Goal: Task Accomplishment & Management: Manage account settings

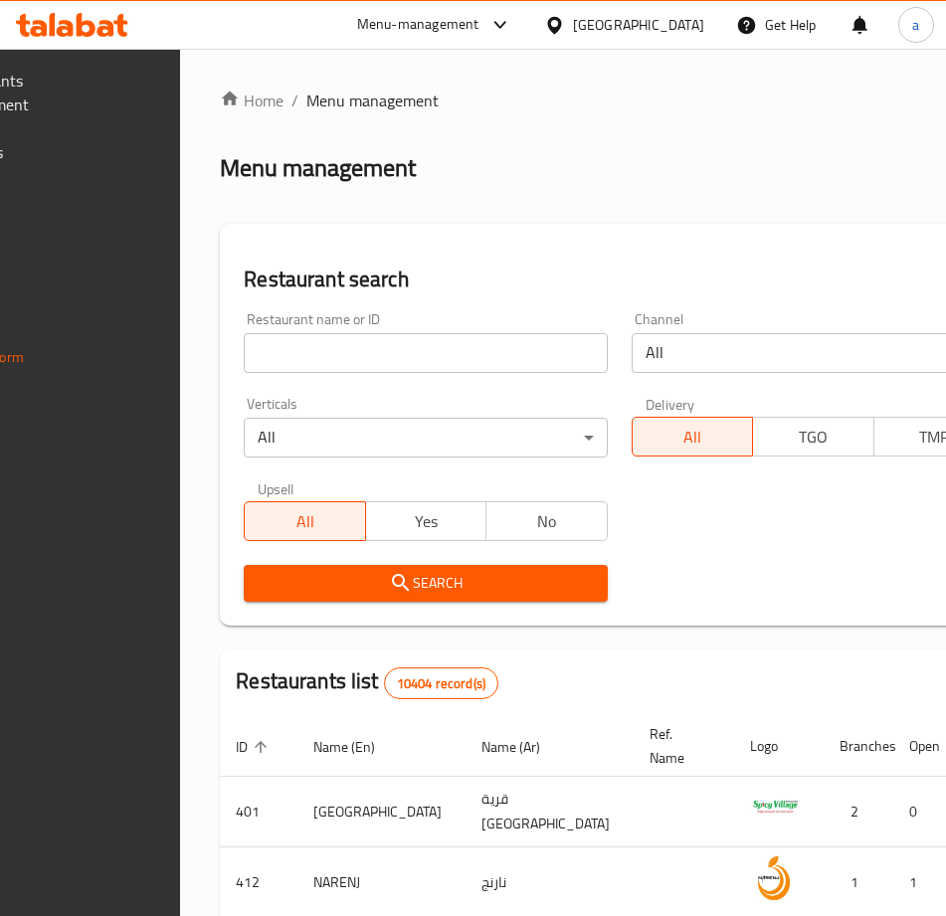
click at [679, 27] on div "[GEOGRAPHIC_DATA]" at bounding box center [638, 25] width 131 height 22
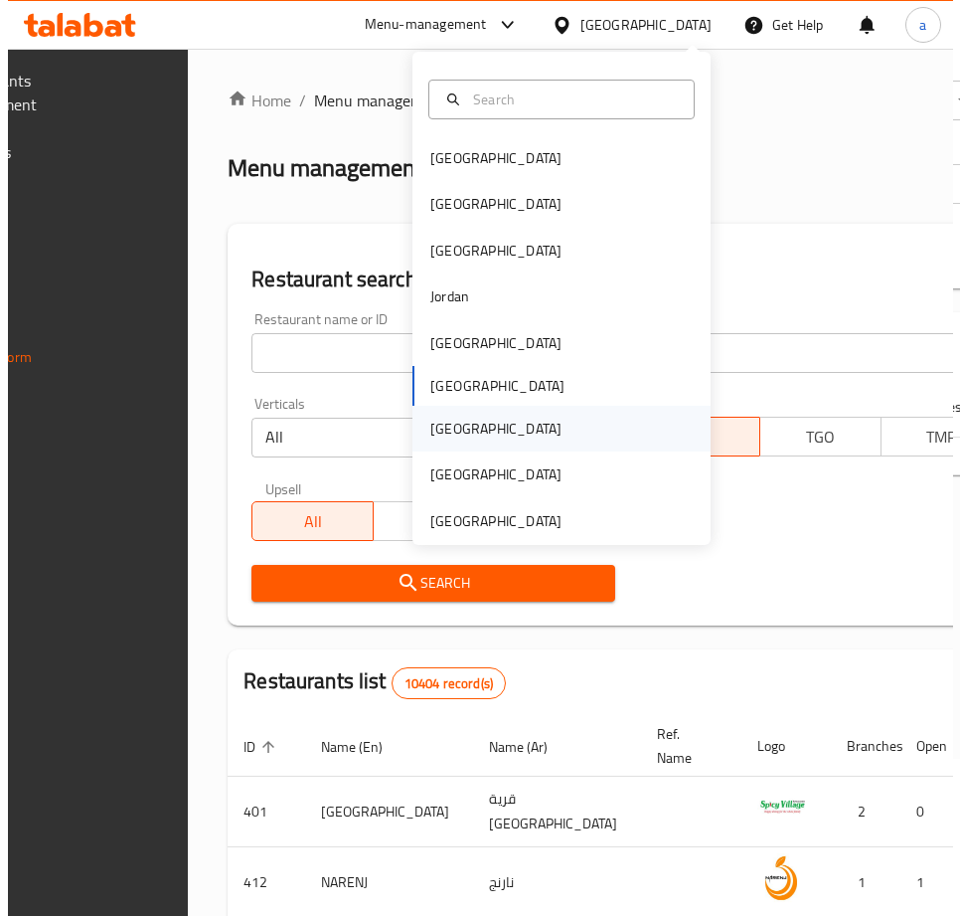
scroll to position [11, 0]
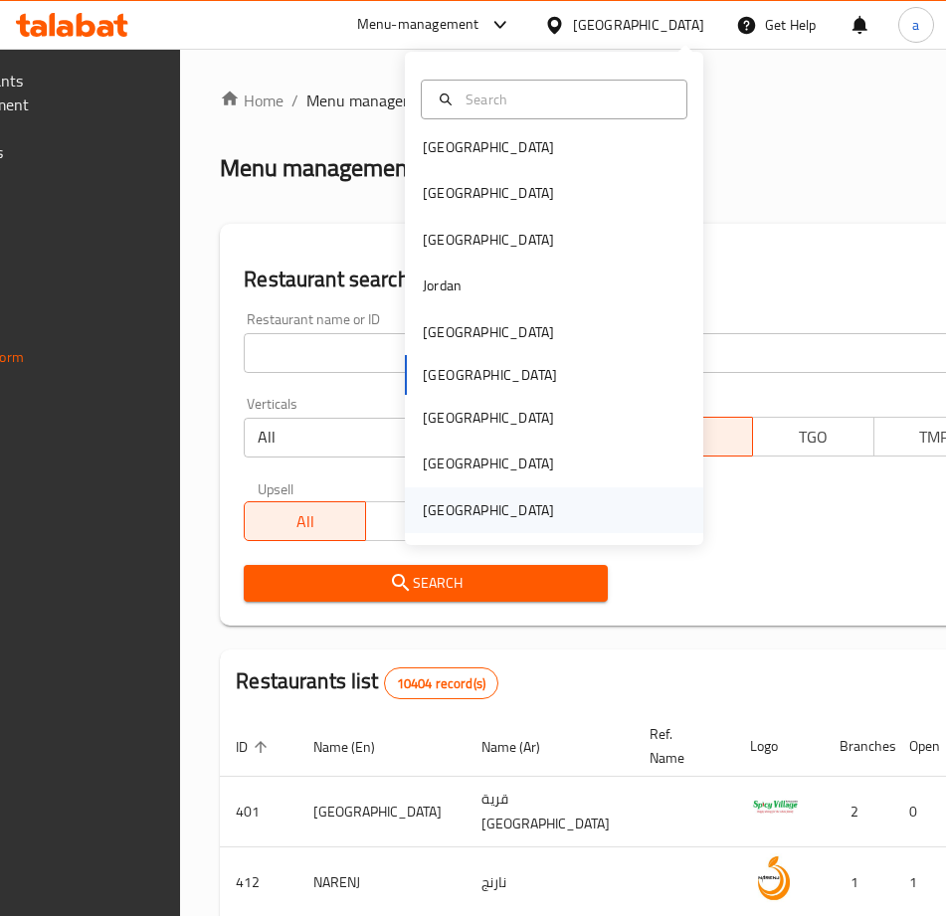
click at [503, 517] on div "[GEOGRAPHIC_DATA]" at bounding box center [488, 510] width 131 height 22
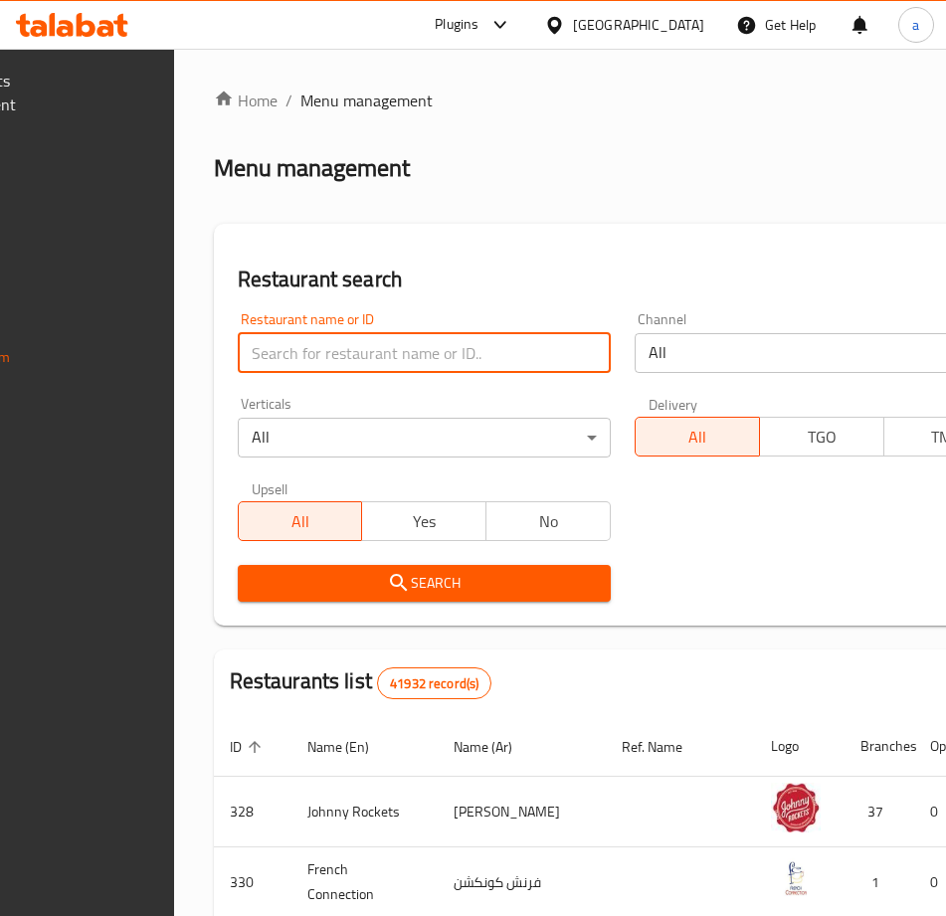
click at [450, 369] on input "search" at bounding box center [425, 353] width 374 height 40
paste input "29108"
type input "29108"
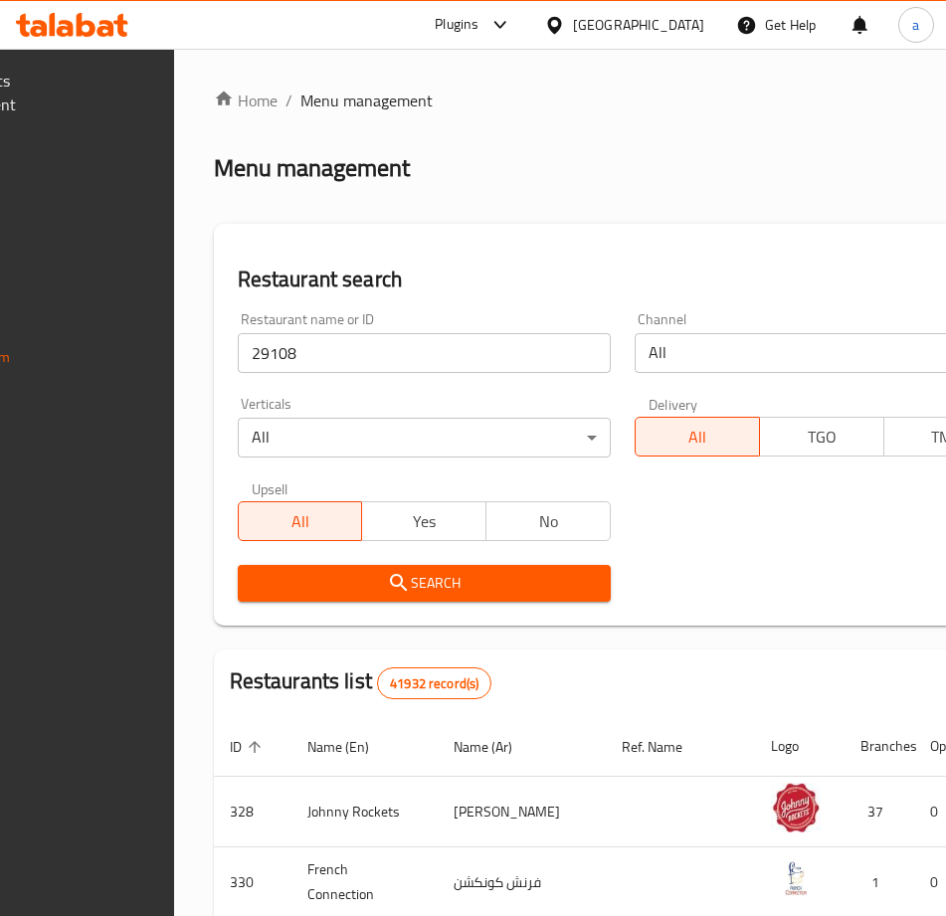
click at [286, 571] on span "Search" at bounding box center [425, 583] width 342 height 25
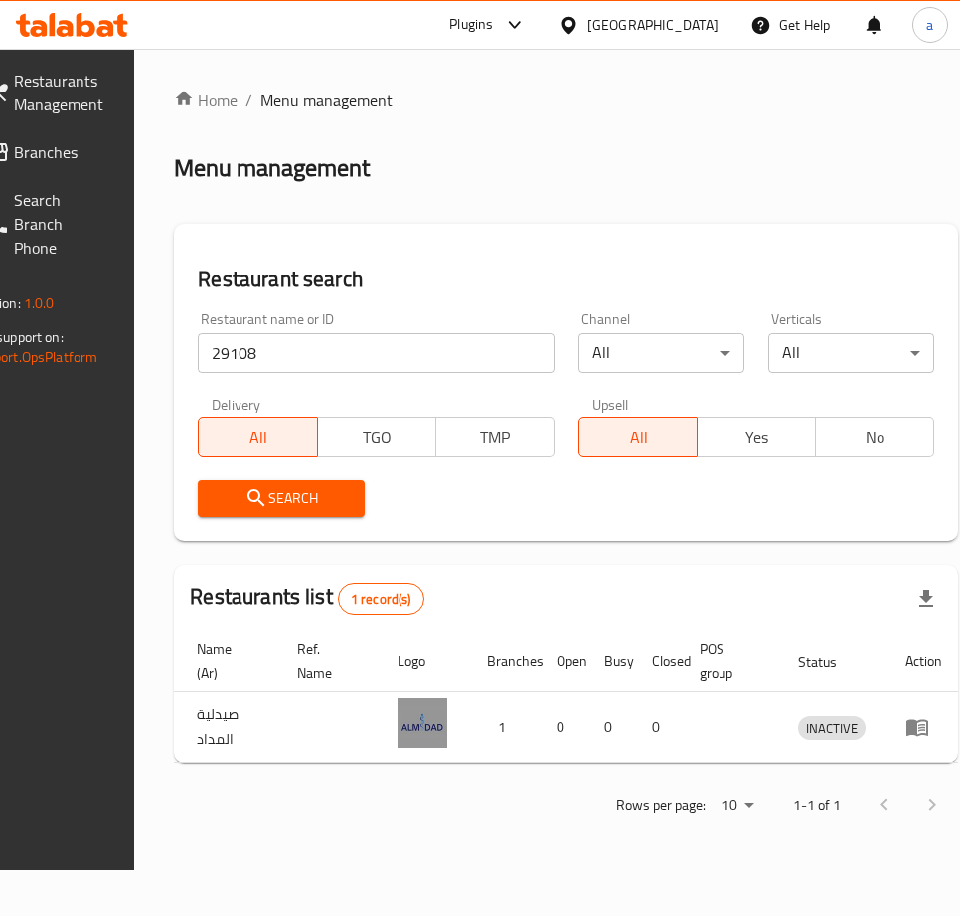
scroll to position [0, 237]
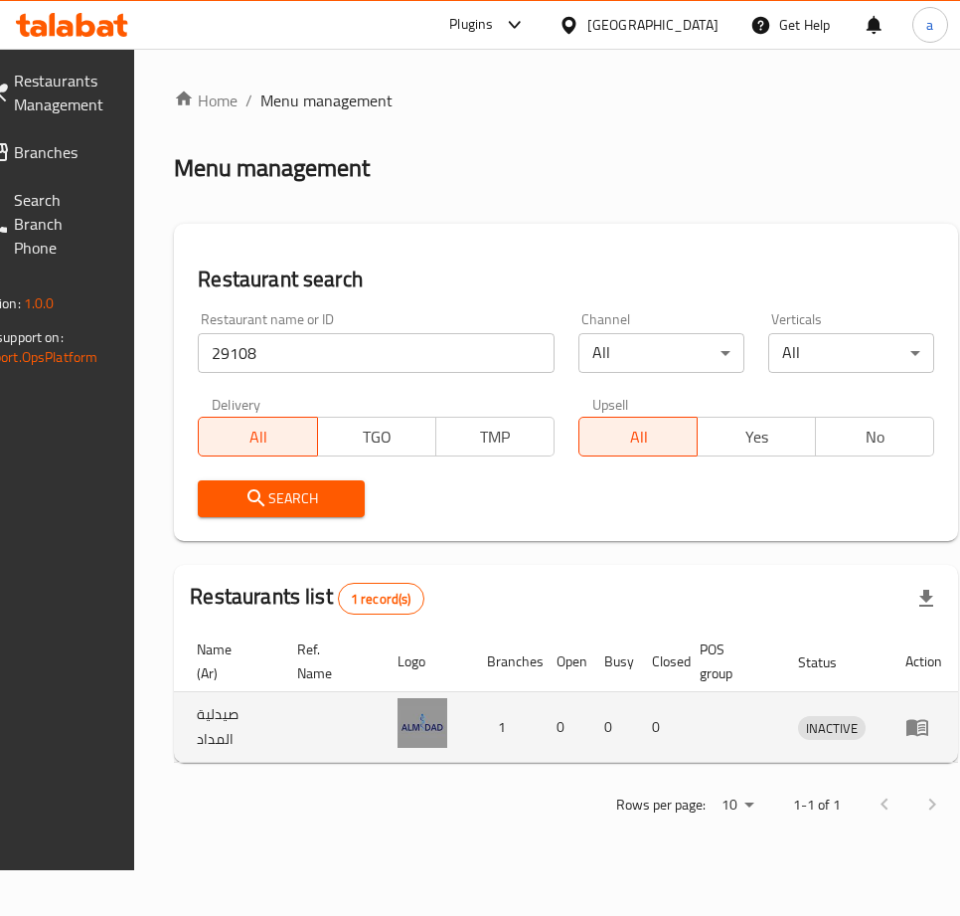
click at [907, 735] on icon "enhanced table" at bounding box center [918, 728] width 22 height 17
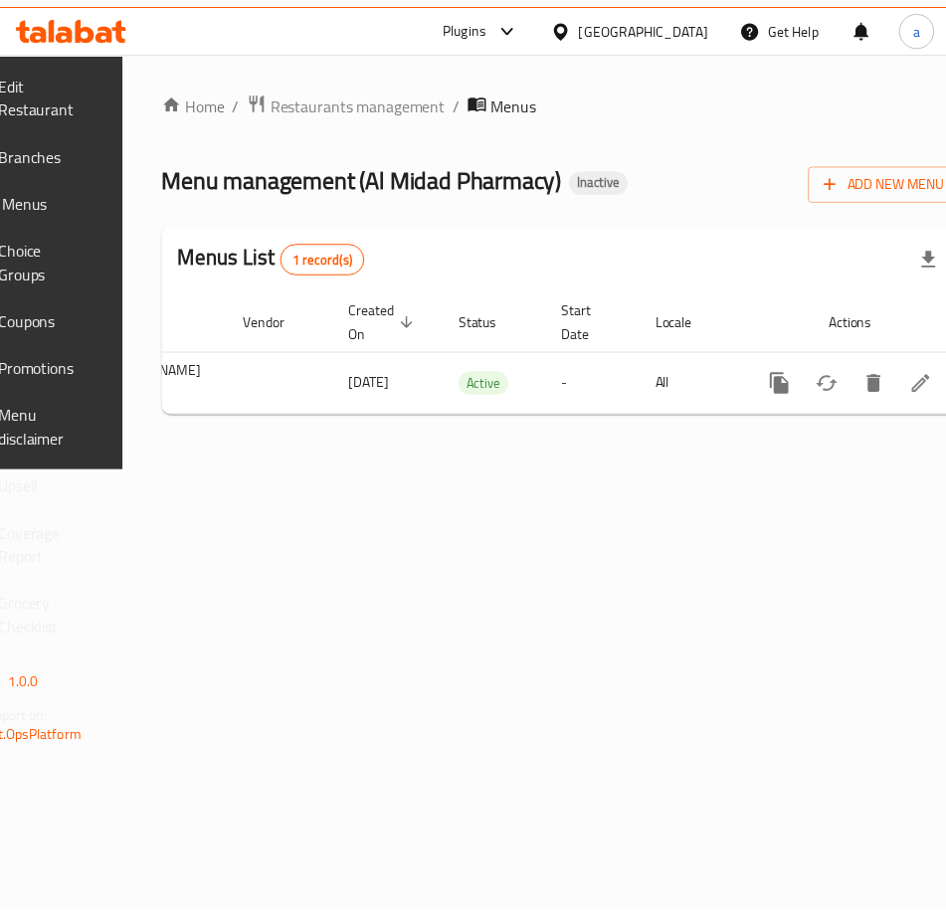
scroll to position [0, 267]
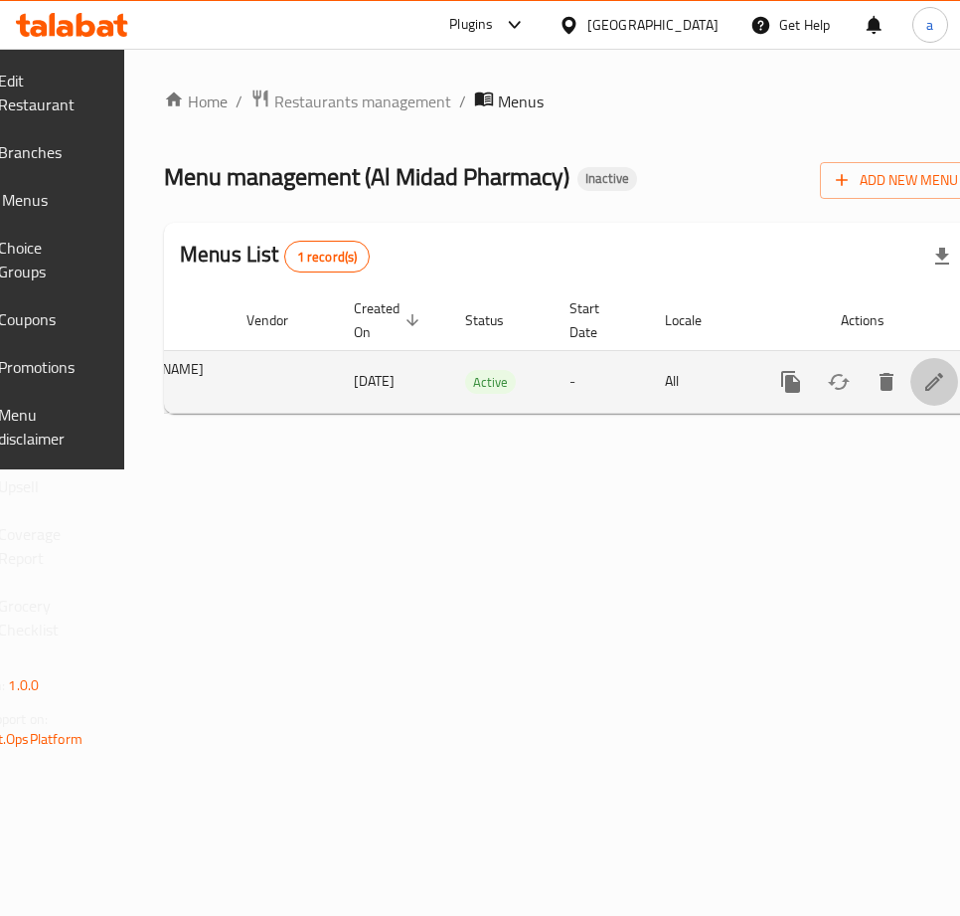
click at [926, 384] on icon "enhanced table" at bounding box center [935, 382] width 18 height 18
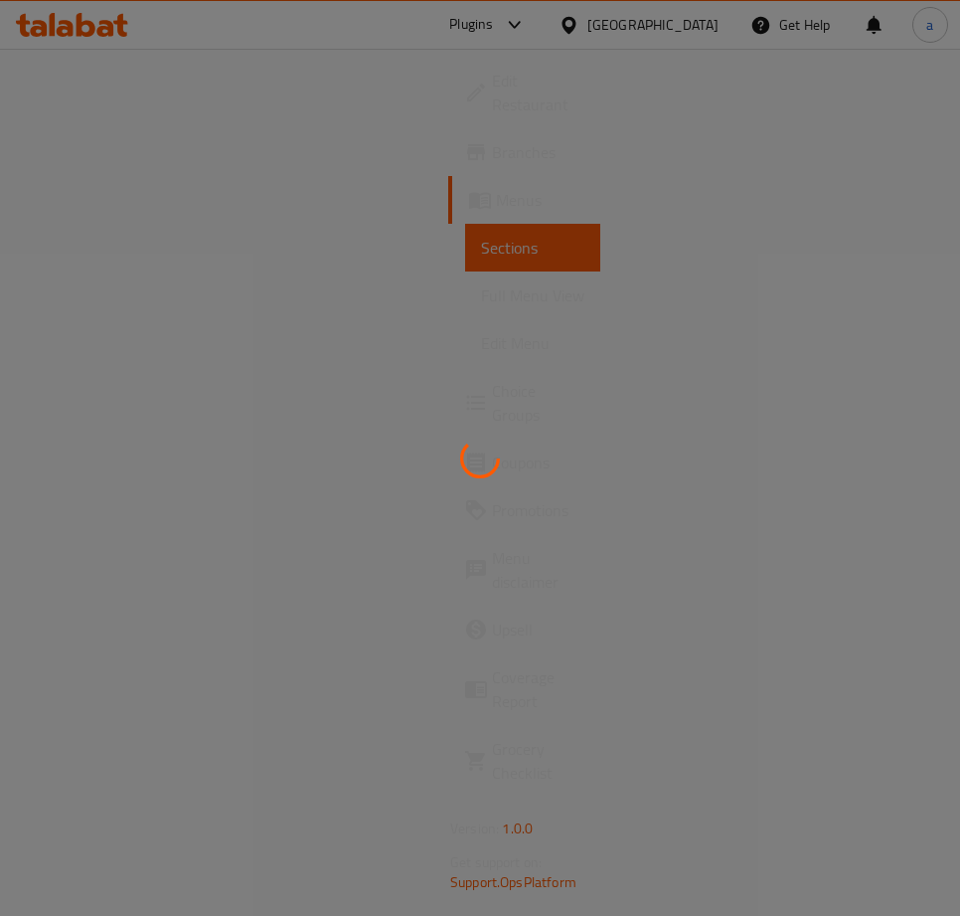
click at [93, 160] on div at bounding box center [480, 458] width 960 height 916
